Goal: Transaction & Acquisition: Purchase product/service

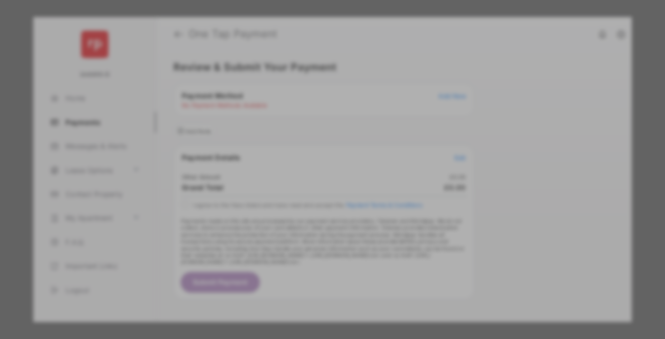
scroll to position [8, 0]
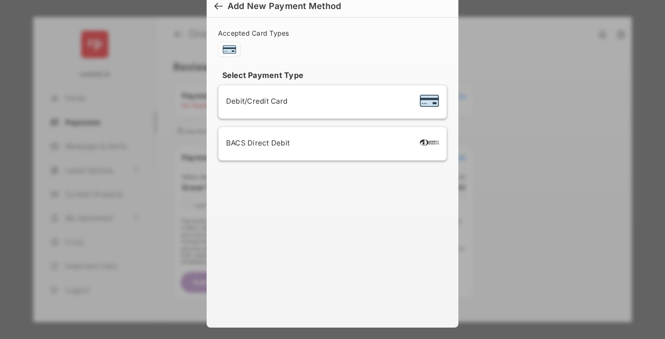
click at [331, 143] on div "BACS Direct Debit" at bounding box center [332, 143] width 213 height 18
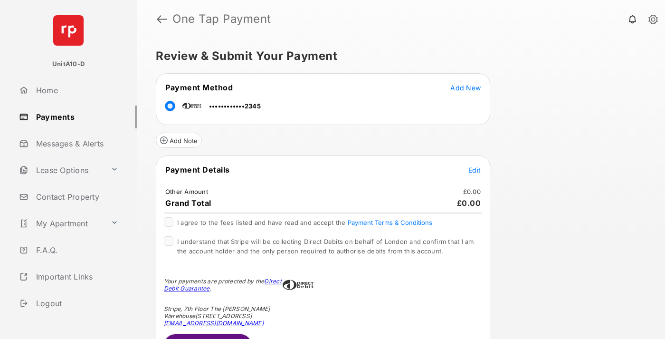
click at [474, 170] on span "Edit" at bounding box center [474, 170] width 12 height 8
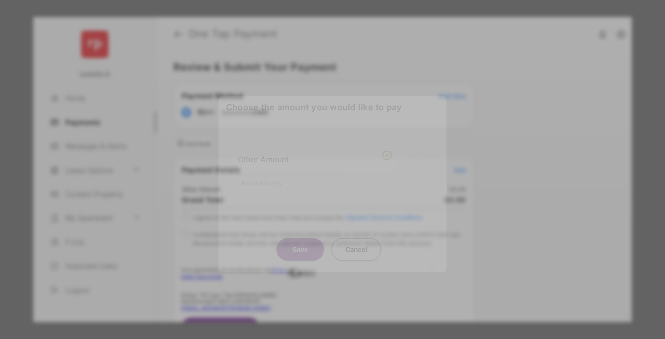
click at [315, 157] on div "Other Amount" at bounding box center [315, 159] width 154 height 16
type input "***"
click at [300, 238] on button "Save" at bounding box center [299, 248] width 47 height 23
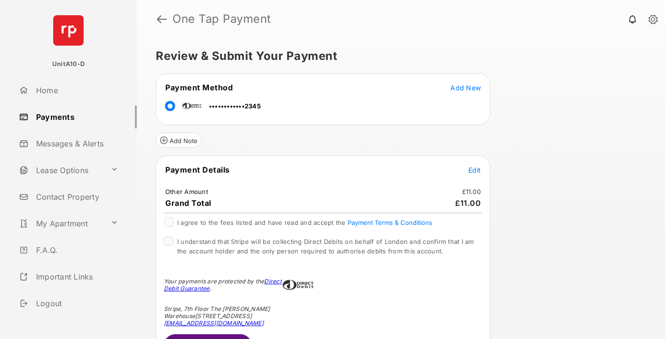
click at [474, 170] on span "Edit" at bounding box center [474, 170] width 12 height 8
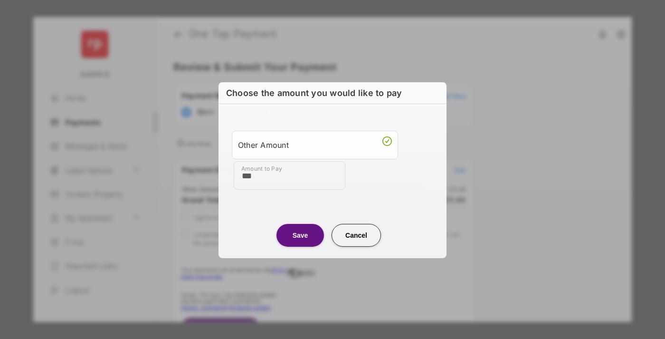
click at [300, 234] on button "Save" at bounding box center [299, 234] width 47 height 23
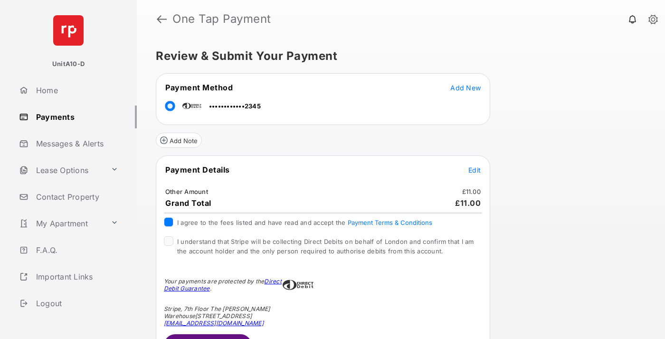
click at [207, 336] on button "Submit Payment" at bounding box center [208, 345] width 88 height 23
